Goal: Information Seeking & Learning: Learn about a topic

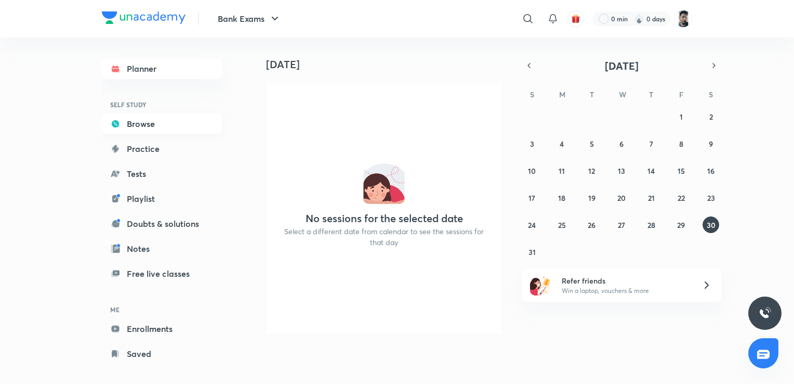
click at [136, 132] on link "Browse" at bounding box center [162, 123] width 121 height 21
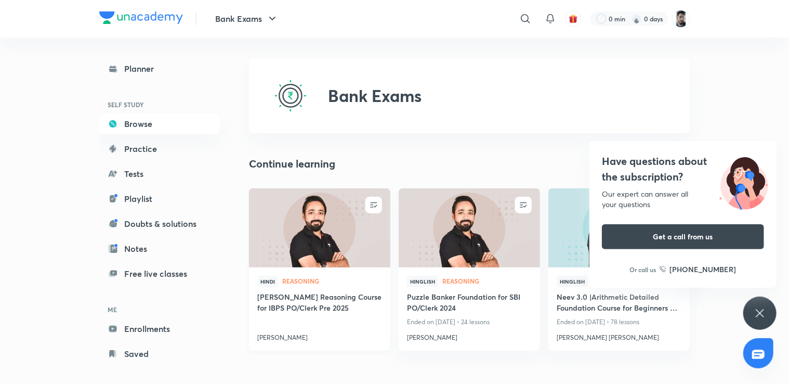
click at [327, 292] on h4 "[PERSON_NAME] Reasoning Course for IBPS PO/Clerk Pre 2025" at bounding box center [319, 303] width 125 height 24
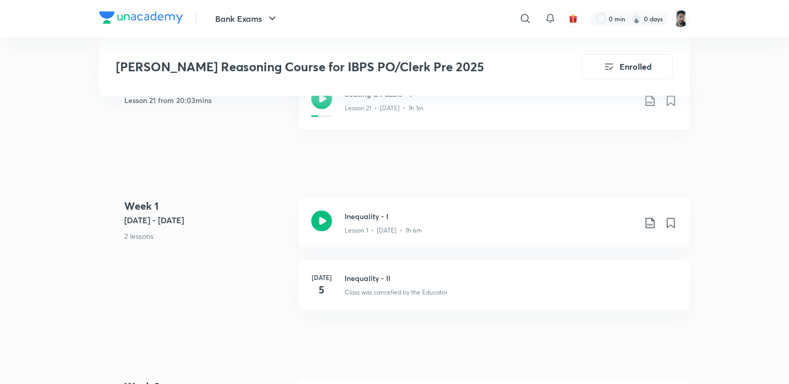
scroll to position [537, 0]
